Goal: Information Seeking & Learning: Learn about a topic

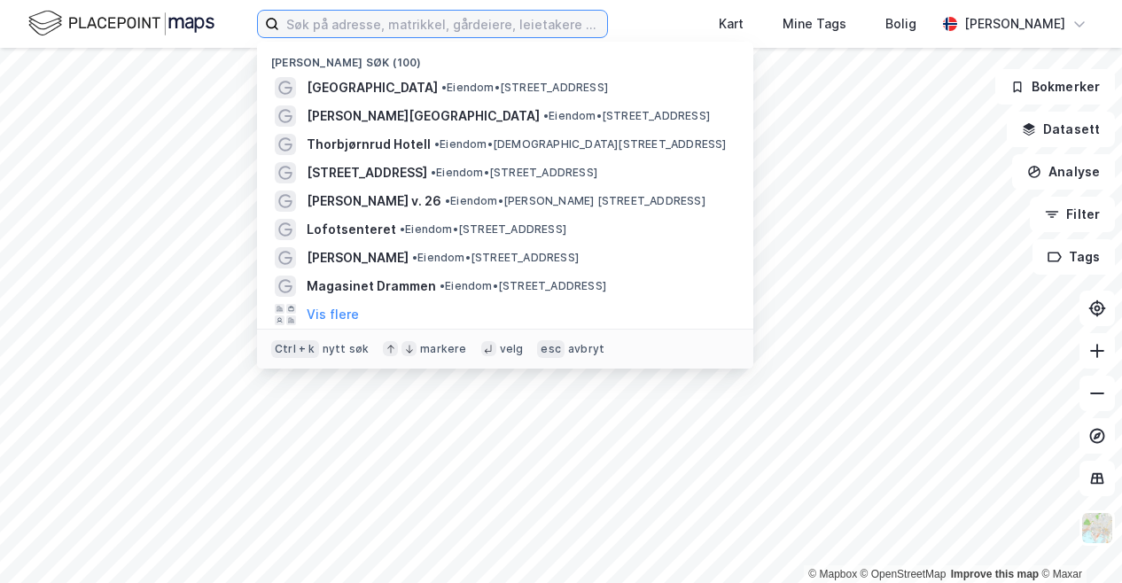
click at [553, 29] on input at bounding box center [443, 24] width 328 height 27
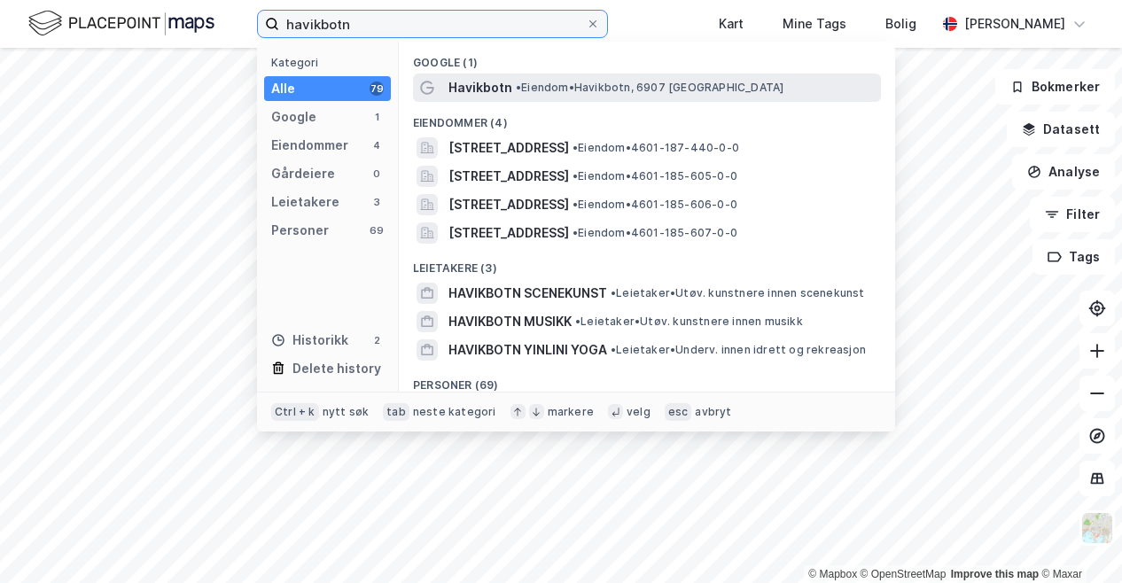
type input "havikbotn"
click at [536, 87] on span "• [PERSON_NAME], 6907 [GEOGRAPHIC_DATA]" at bounding box center [650, 88] width 268 height 14
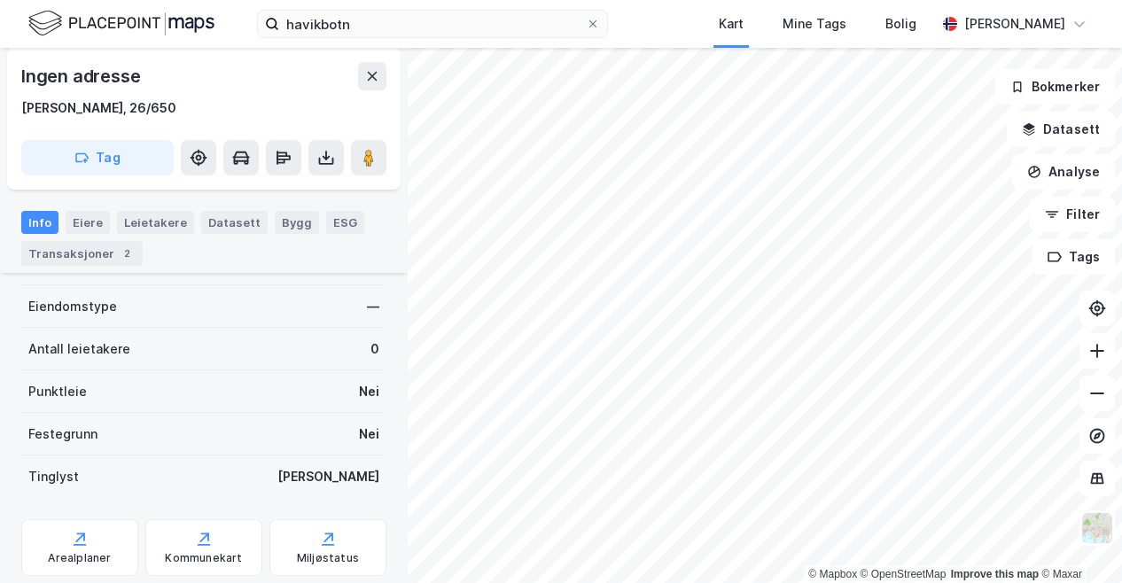
scroll to position [379, 0]
